Goal: Check status

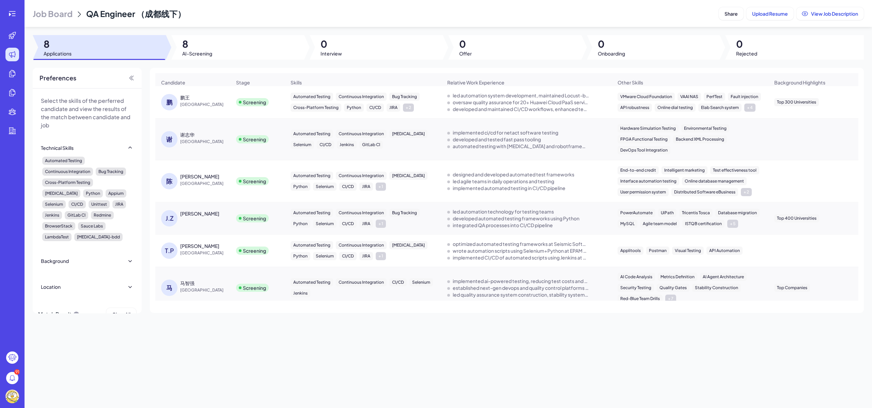
click at [183, 101] on div "鹏王" at bounding box center [185, 97] width 10 height 7
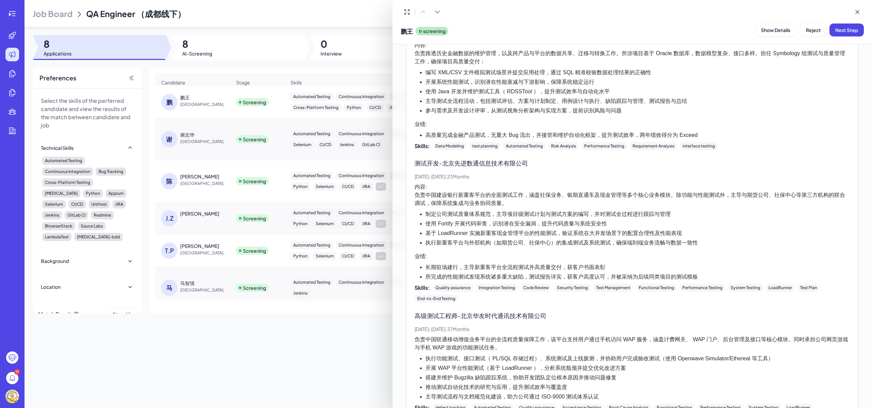
scroll to position [1052, 0]
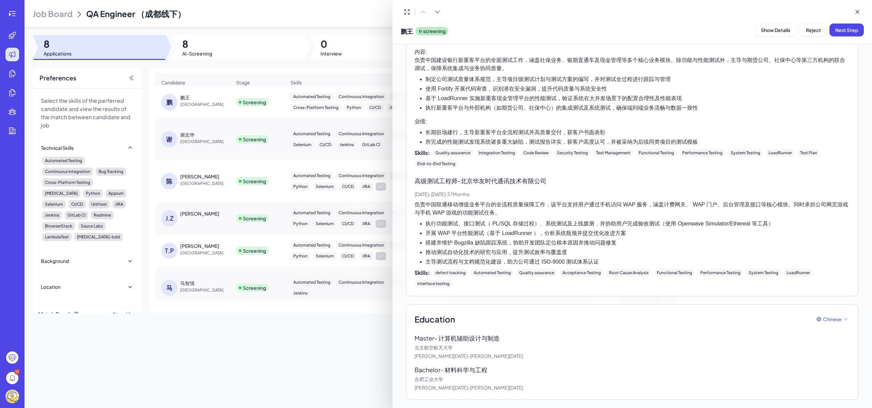
click at [320, 320] on div at bounding box center [436, 204] width 872 height 408
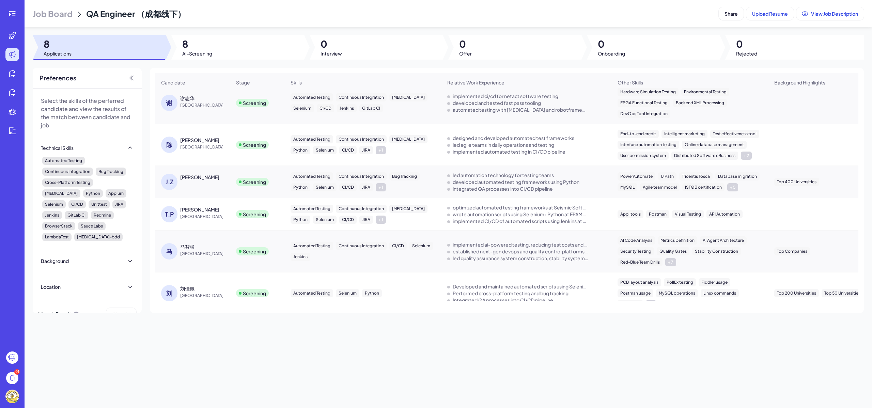
scroll to position [0, 0]
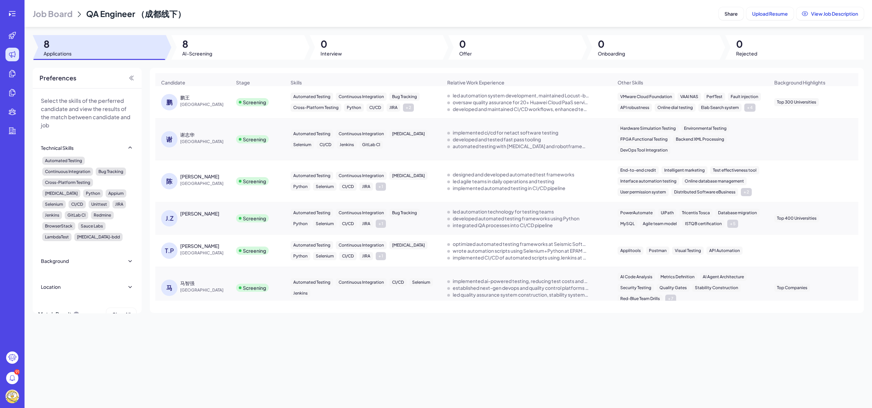
click at [197, 254] on span "[GEOGRAPHIC_DATA]" at bounding box center [205, 253] width 51 height 7
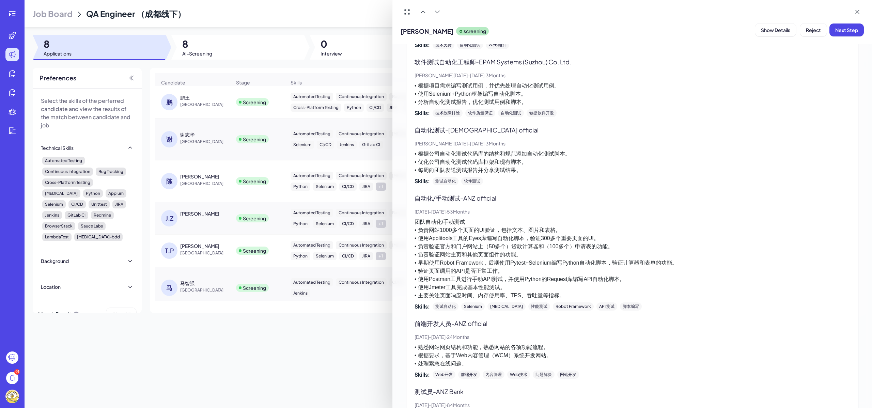
scroll to position [262, 0]
click at [781, 33] on button "Show Details" at bounding box center [775, 29] width 41 height 13
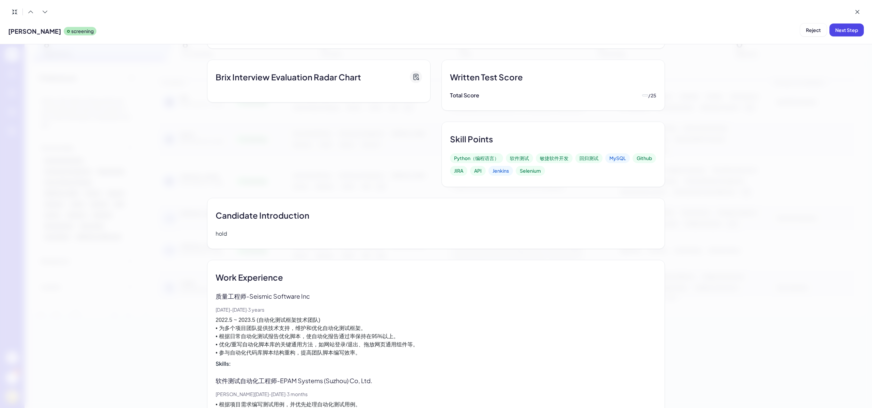
scroll to position [0, 0]
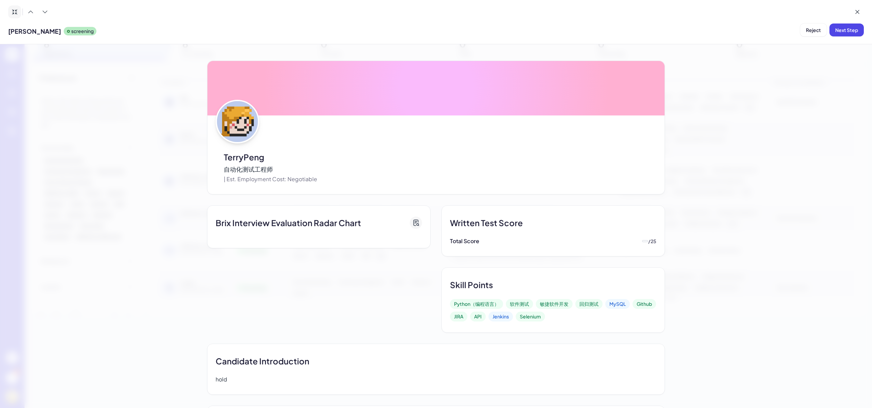
click at [15, 11] on icon at bounding box center [14, 12] width 7 height 7
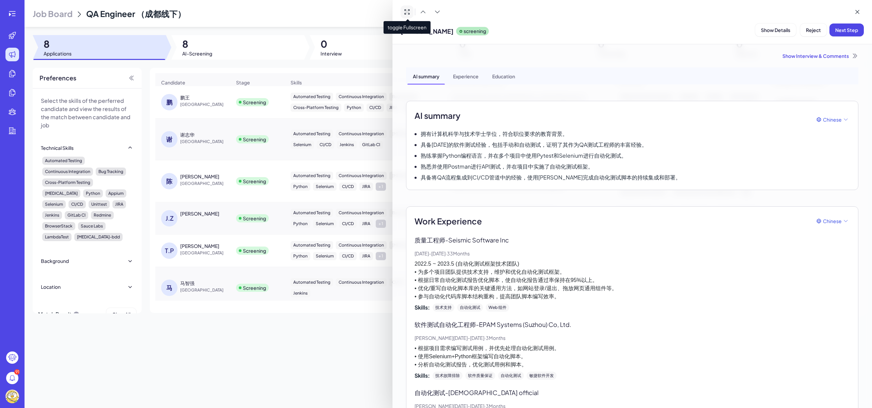
drag, startPoint x: 412, startPoint y: 56, endPoint x: 404, endPoint y: 25, distance: 32.3
click at [411, 55] on div "Show Interview & Comments" at bounding box center [632, 55] width 452 height 7
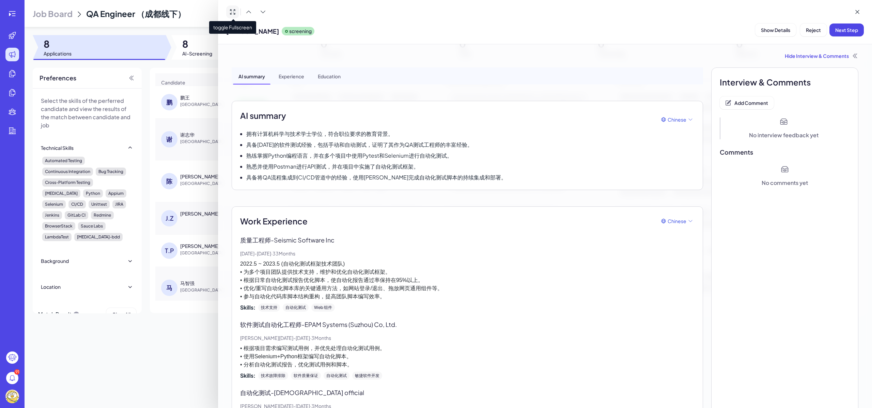
drag, startPoint x: 274, startPoint y: 68, endPoint x: 261, endPoint y: 57, distance: 16.7
click at [273, 68] on div "Experience" at bounding box center [291, 75] width 36 height 17
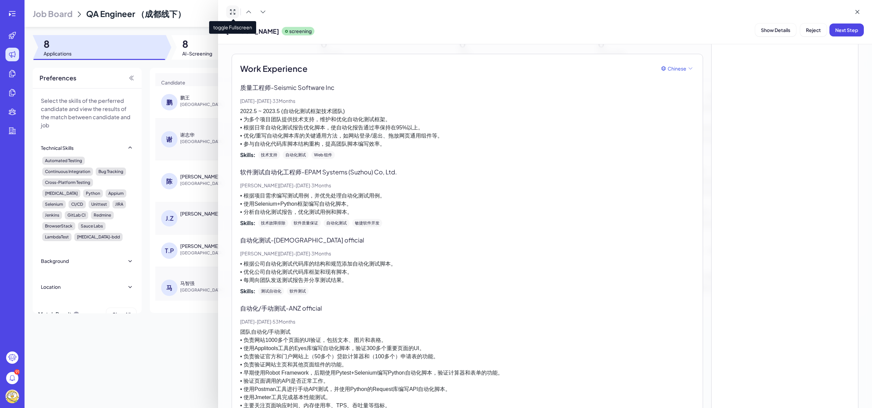
scroll to position [162, 0]
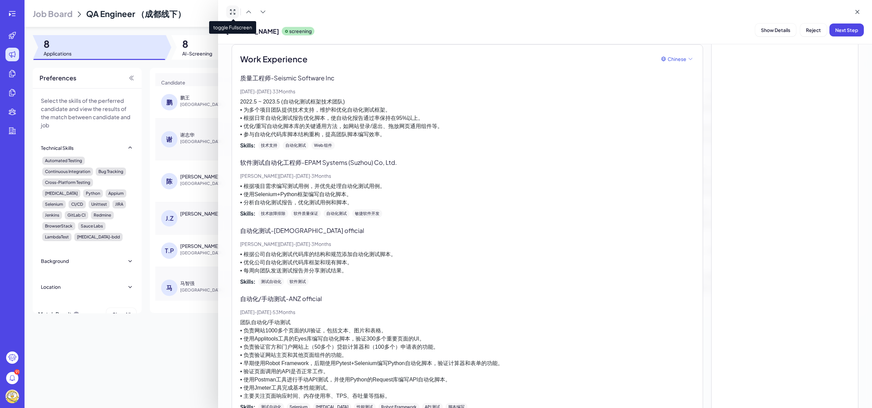
click at [251, 30] on span "toggle Fullscreen" at bounding box center [232, 27] width 47 height 13
click at [194, 252] on div at bounding box center [436, 204] width 872 height 408
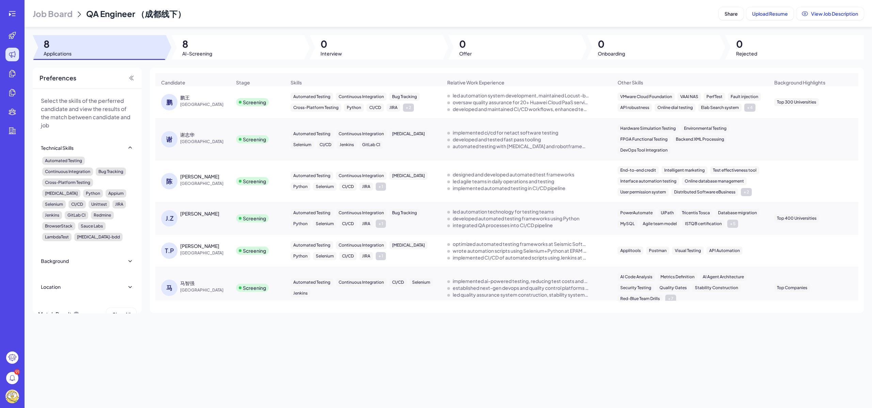
click at [186, 249] on div "[PERSON_NAME]" at bounding box center [199, 245] width 39 height 7
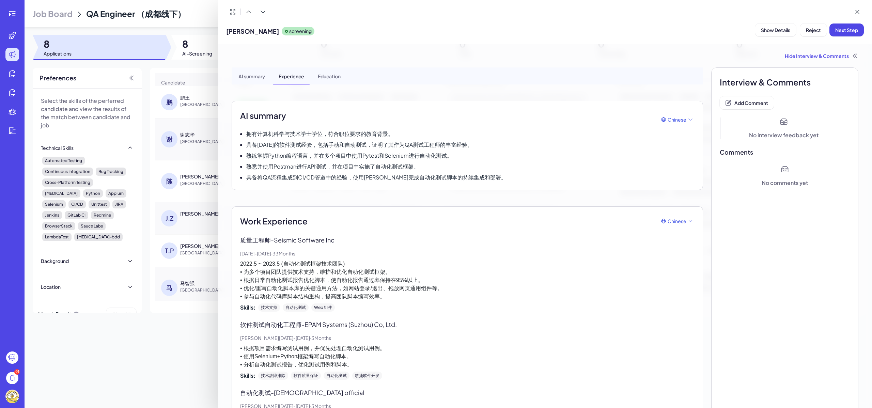
click at [257, 73] on div "AI summary" at bounding box center [251, 75] width 37 height 17
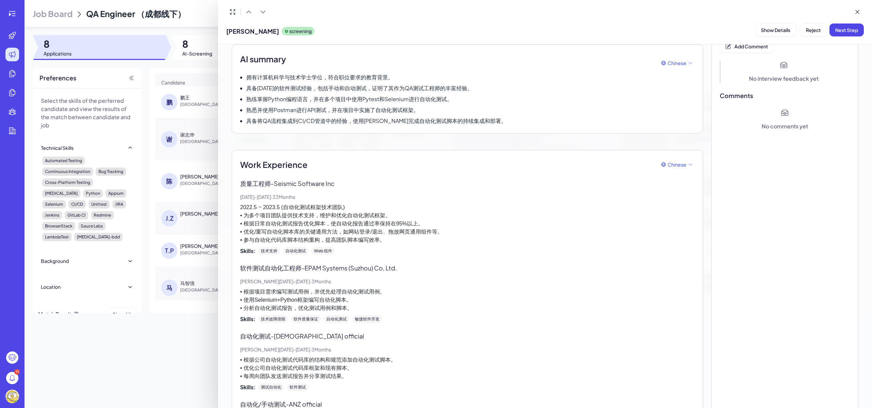
scroll to position [0, 0]
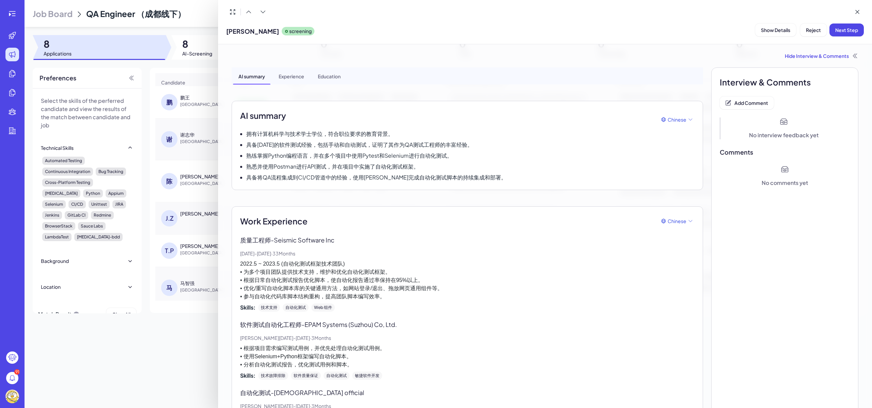
click at [296, 77] on div "Experience" at bounding box center [291, 75] width 36 height 17
click at [322, 79] on div "Education" at bounding box center [329, 75] width 34 height 17
click at [296, 78] on div "Experience" at bounding box center [291, 75] width 36 height 17
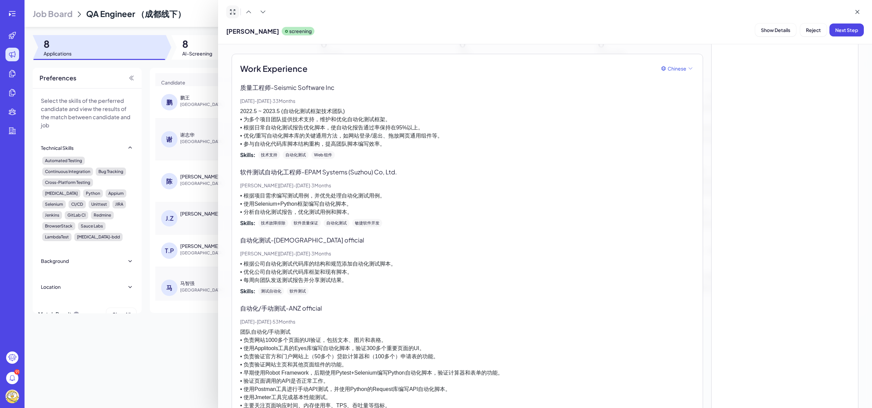
scroll to position [162, 0]
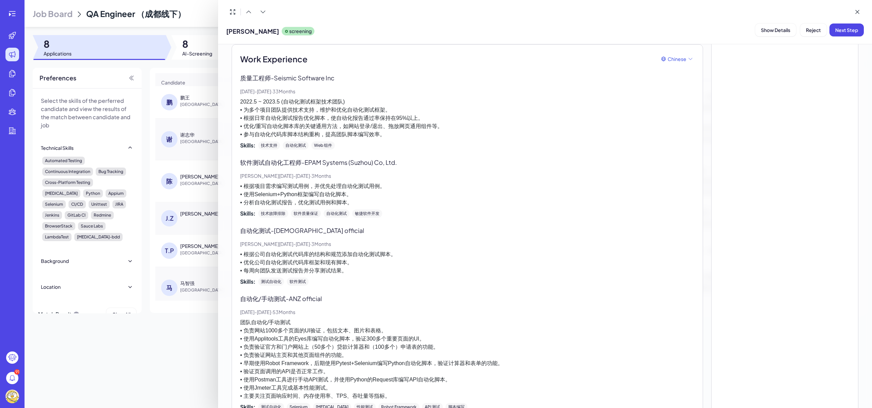
click at [165, 339] on div at bounding box center [436, 204] width 872 height 408
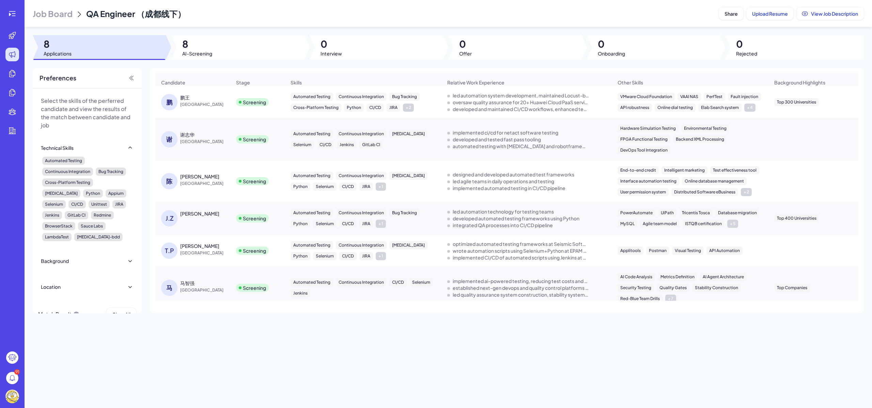
click at [195, 217] on div "[PERSON_NAME]" at bounding box center [199, 213] width 39 height 7
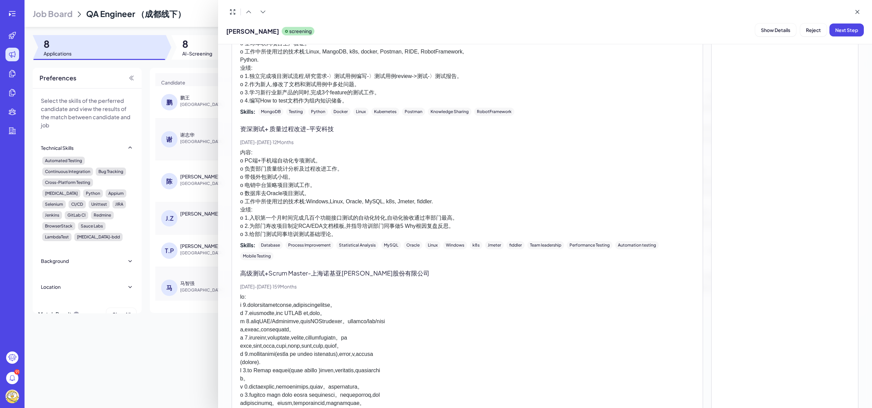
scroll to position [157, 0]
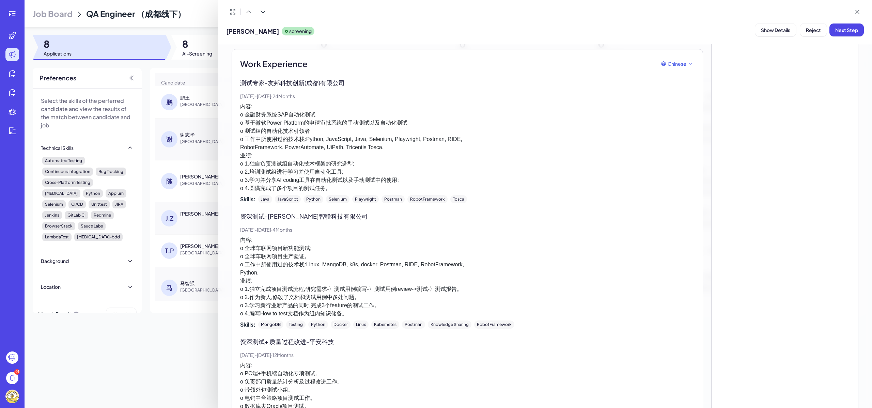
click at [209, 332] on div at bounding box center [436, 204] width 872 height 408
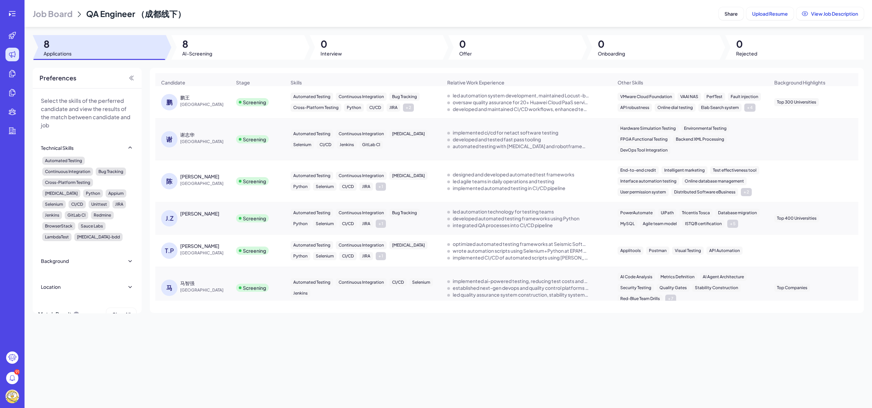
click at [60, 14] on span "Job Board" at bounding box center [53, 13] width 40 height 11
